Goal: Check status

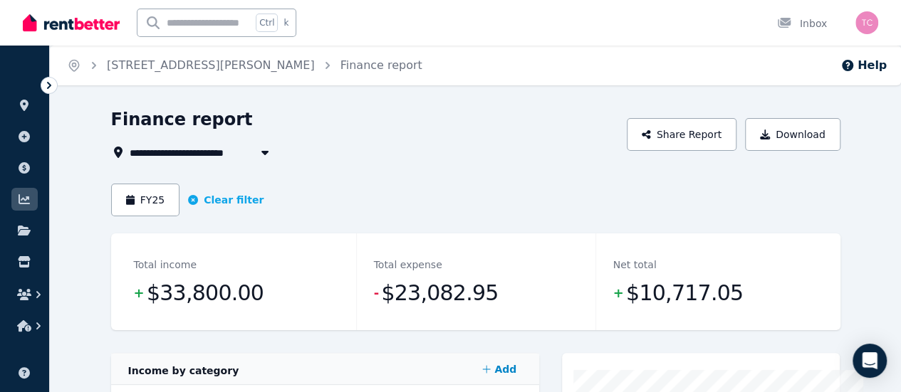
click at [429, 192] on div "FY25 Clear filter" at bounding box center [475, 200] width 729 height 33
click at [385, 187] on div "FY25 Clear filter" at bounding box center [475, 200] width 729 height 33
